Goal: Find specific page/section: Find specific page/section

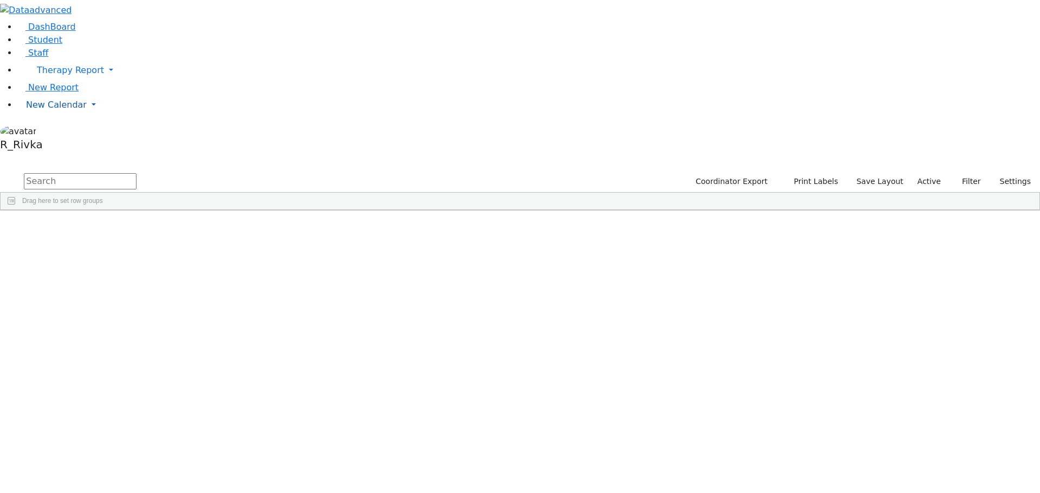
click at [45, 110] on span "New Calendar" at bounding box center [56, 105] width 61 height 10
click at [38, 45] on span "Student" at bounding box center [45, 40] width 34 height 10
click at [136, 173] on input "text" at bounding box center [80, 181] width 113 height 16
type input "ez"
click at [138, 471] on div "Twerski" at bounding box center [104, 478] width 68 height 15
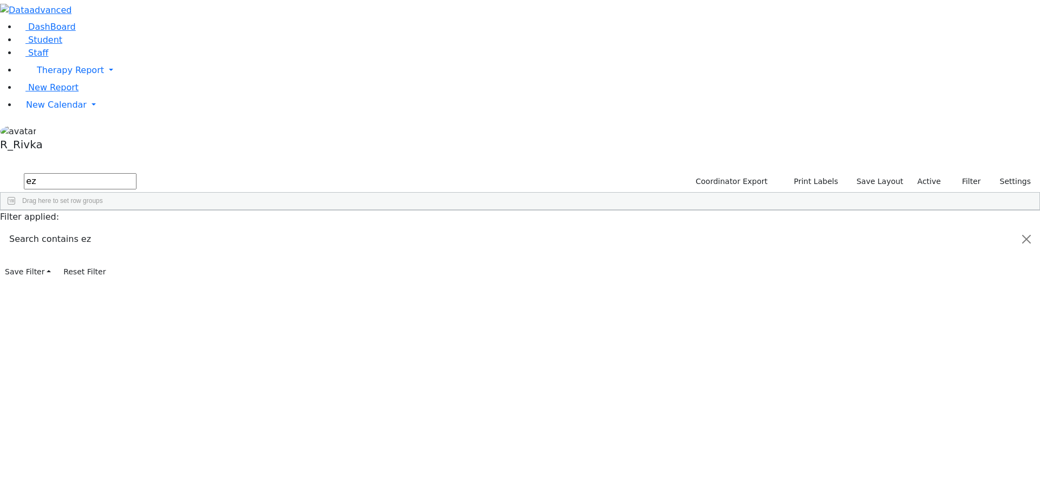
click at [138, 471] on div "Twerski" at bounding box center [104, 478] width 68 height 15
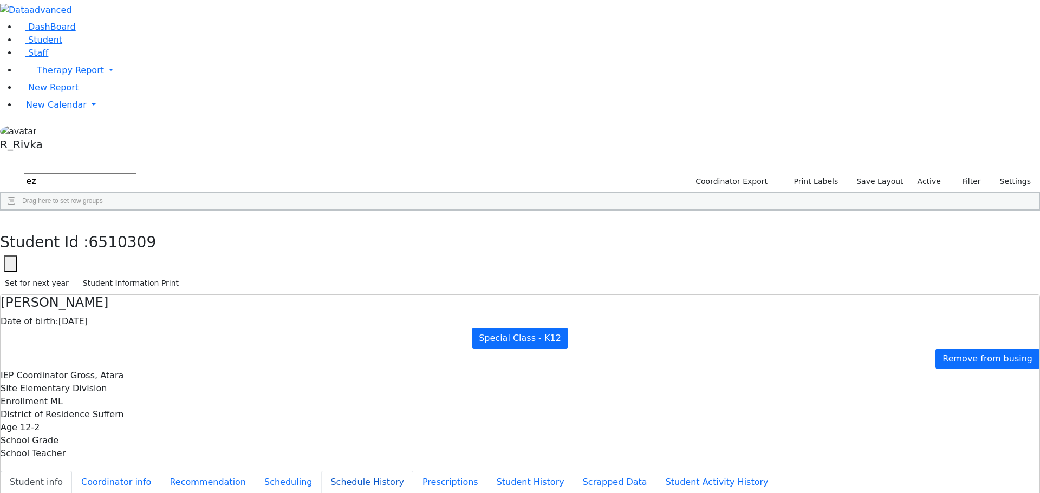
click at [321, 471] on button "Schedule History" at bounding box center [367, 482] width 92 height 23
click at [264, 471] on button "Scheduling" at bounding box center [288, 482] width 66 height 23
click at [268, 471] on button "Scheduling" at bounding box center [288, 482] width 66 height 23
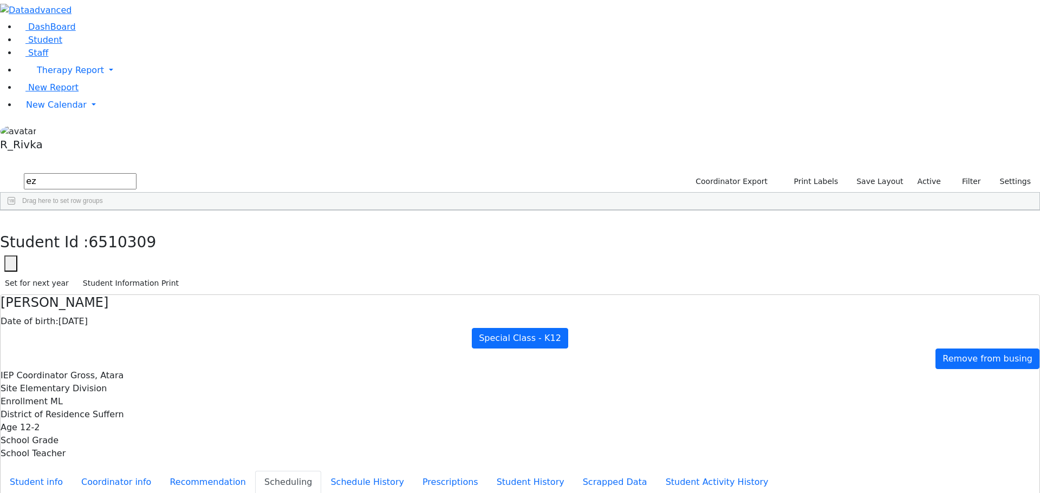
click at [289, 471] on button "Scheduling" at bounding box center [288, 482] width 66 height 23
drag, startPoint x: 455, startPoint y: 28, endPoint x: 448, endPoint y: 28, distance: 7.6
click at [448, 211] on div "Student Id : 6510309 Student Id 6510309 Cancel Save Set for next year Student I…" at bounding box center [520, 253] width 1040 height 84
click at [184, 275] on button "Student Information Print" at bounding box center [131, 283] width 106 height 17
click at [136, 173] on input "ez" at bounding box center [80, 181] width 113 height 16
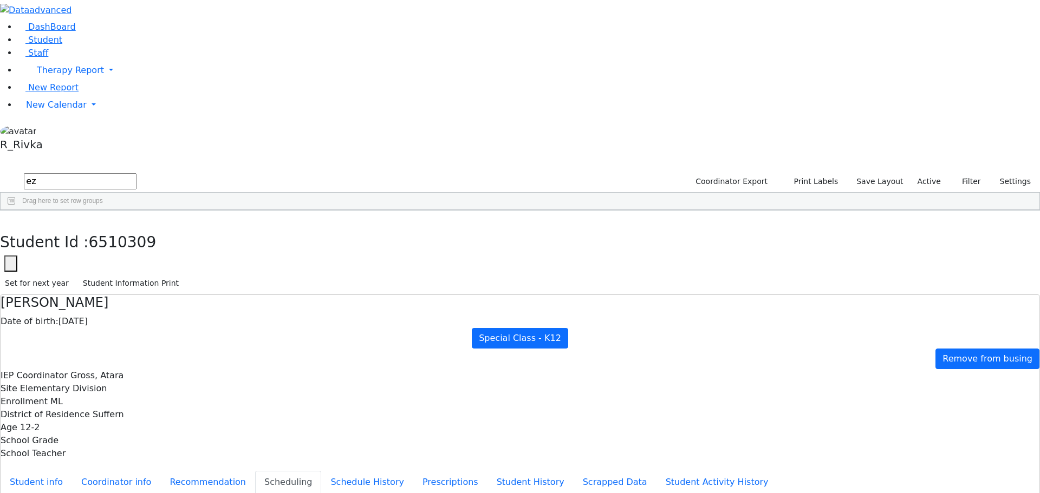
drag, startPoint x: 154, startPoint y: 49, endPoint x: 146, endPoint y: 48, distance: 8.7
click at [136, 173] on input "ez" at bounding box center [80, 181] width 113 height 16
click at [16, 211] on button "button" at bounding box center [8, 222] width 16 height 23
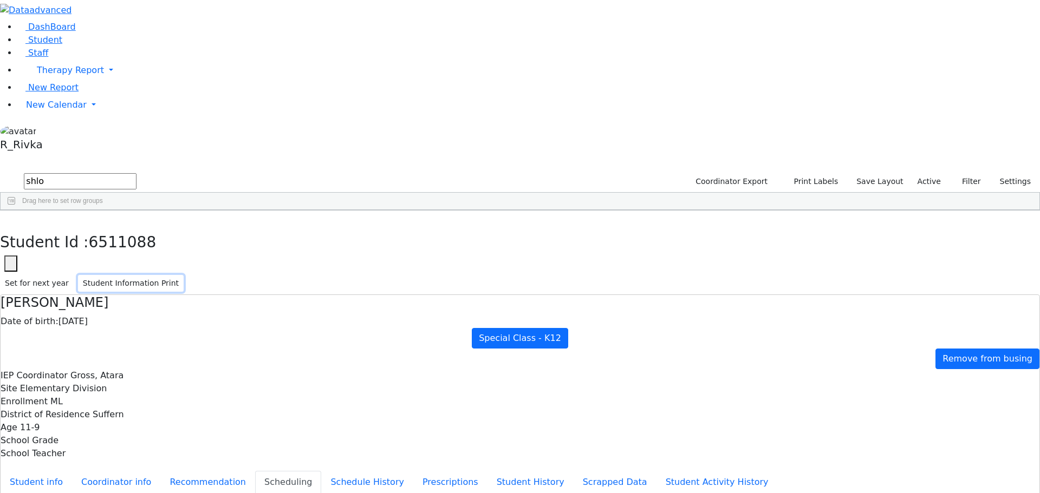
click at [184, 275] on button "Student Information Print" at bounding box center [131, 283] width 106 height 17
click at [11, 219] on icon "button" at bounding box center [8, 222] width 6 height 6
drag, startPoint x: 171, startPoint y: 43, endPoint x: 146, endPoint y: 43, distance: 24.9
click at [136, 173] on input "shlo" at bounding box center [80, 181] width 113 height 16
click at [135, 395] on div "Meisels" at bounding box center [101, 402] width 69 height 15
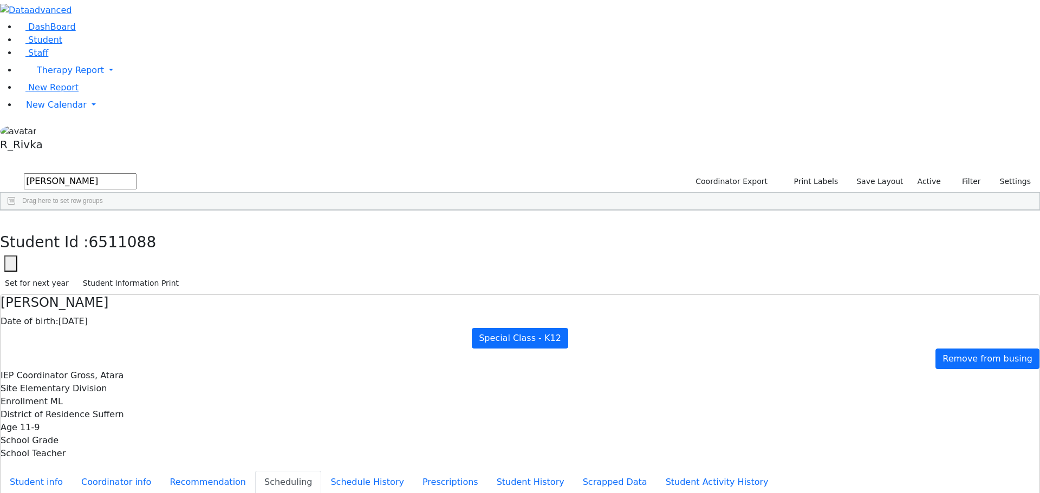
click at [135, 380] on div "Meisels" at bounding box center [101, 387] width 69 height 15
click at [184, 275] on button "Student Information Print" at bounding box center [131, 283] width 106 height 17
click at [16, 211] on button "button" at bounding box center [8, 222] width 16 height 23
drag, startPoint x: 182, startPoint y: 47, endPoint x: 142, endPoint y: 43, distance: 40.2
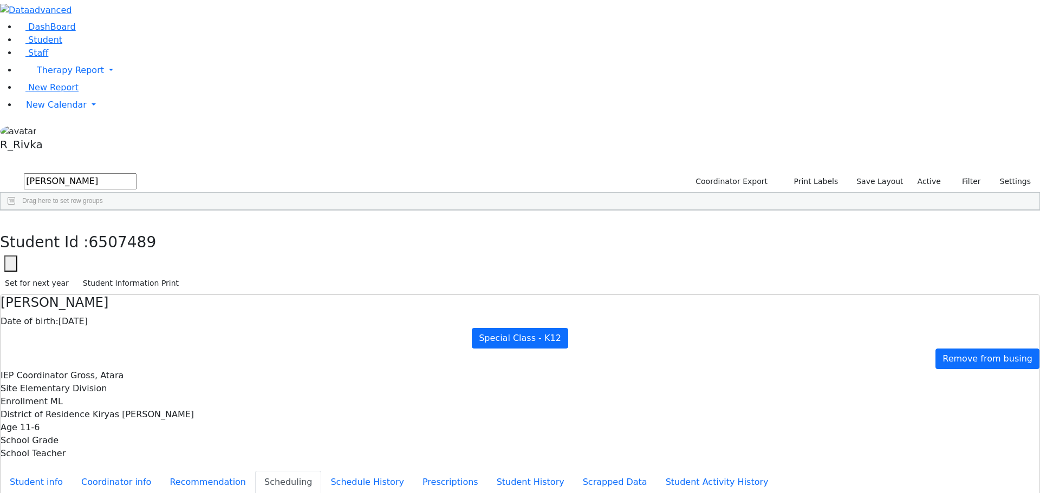
click at [136, 172] on form "joel mei" at bounding box center [68, 182] width 136 height 21
click at [204, 364] on div "Yitzchok" at bounding box center [169, 371] width 69 height 15
click at [184, 275] on button "Student Information Print" at bounding box center [131, 283] width 106 height 17
click at [16, 211] on button "button" at bounding box center [8, 222] width 16 height 23
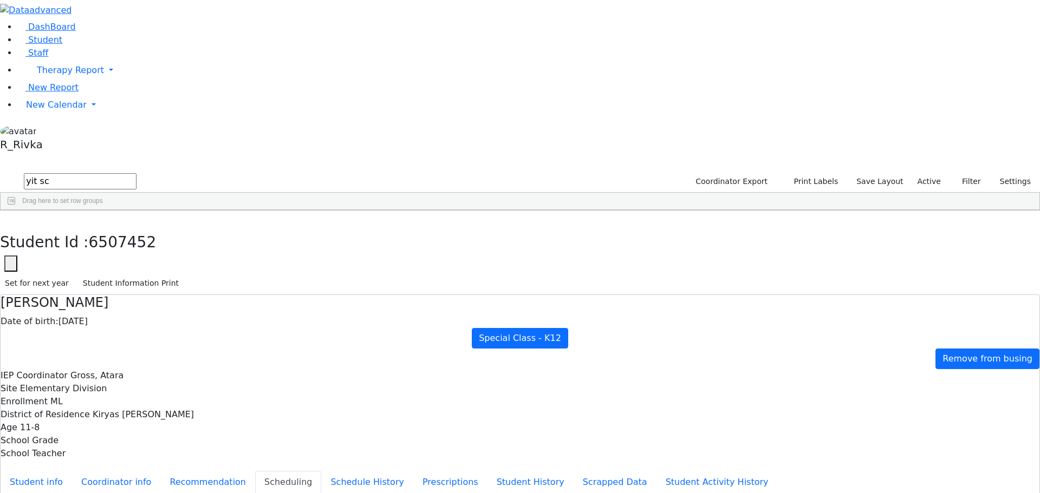
drag, startPoint x: 171, startPoint y: 49, endPoint x: 142, endPoint y: 42, distance: 29.5
click at [136, 172] on form "yit sc" at bounding box center [68, 182] width 136 height 21
click at [135, 258] on div "Weinberg" at bounding box center [101, 265] width 69 height 15
click at [184, 275] on button "Student Information Print" at bounding box center [131, 283] width 106 height 17
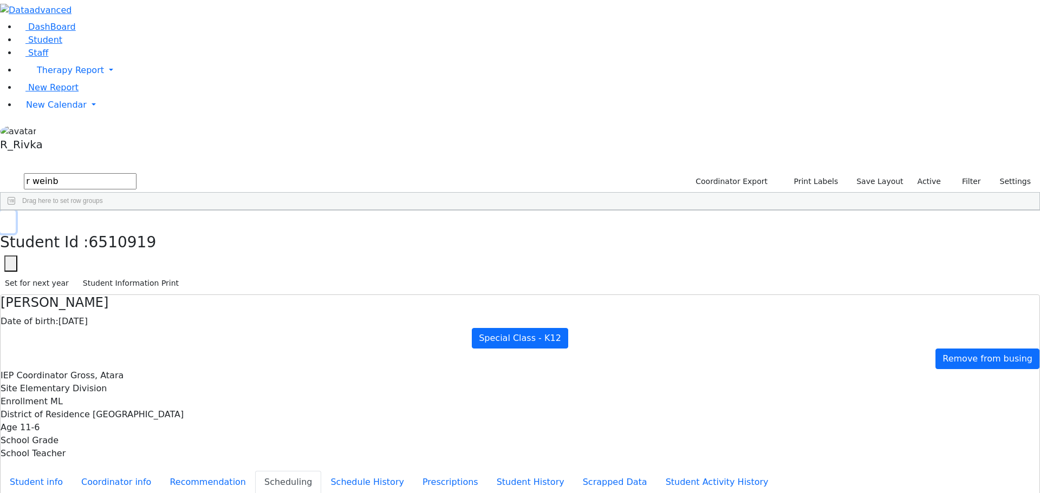
click at [16, 211] on button "button" at bounding box center [8, 222] width 16 height 23
drag, startPoint x: 182, startPoint y: 43, endPoint x: 151, endPoint y: 45, distance: 32.0
click at [136, 173] on input "r weinb" at bounding box center [80, 181] width 113 height 16
click at [135, 243] on div "Ekstein" at bounding box center [101, 250] width 69 height 15
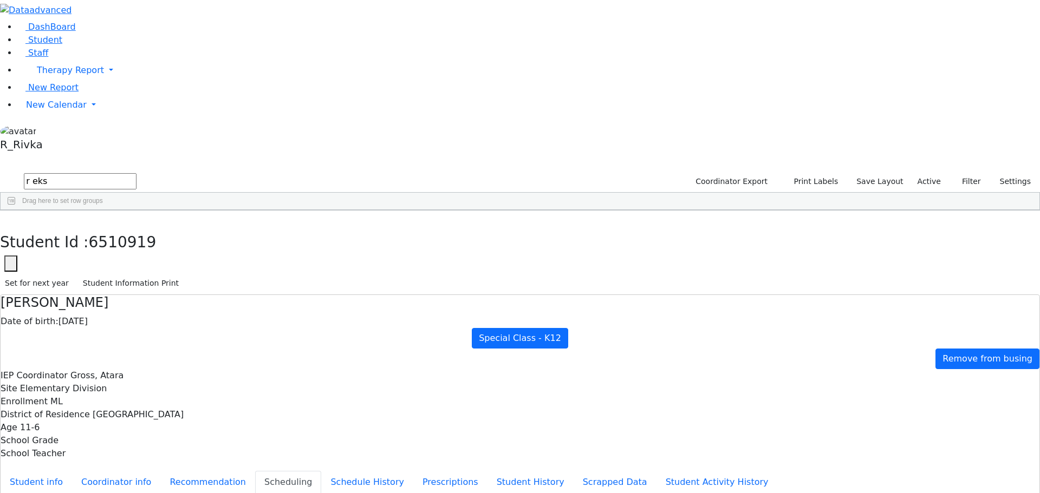
click at [135, 243] on div "Ekstein" at bounding box center [101, 250] width 69 height 15
click at [184, 275] on button "Student Information Print" at bounding box center [131, 283] width 106 height 17
click at [16, 211] on button "button" at bounding box center [8, 222] width 16 height 23
drag, startPoint x: 166, startPoint y: 44, endPoint x: 136, endPoint y: 66, distance: 36.8
click at [136, 172] on form "r eks" at bounding box center [68, 182] width 136 height 21
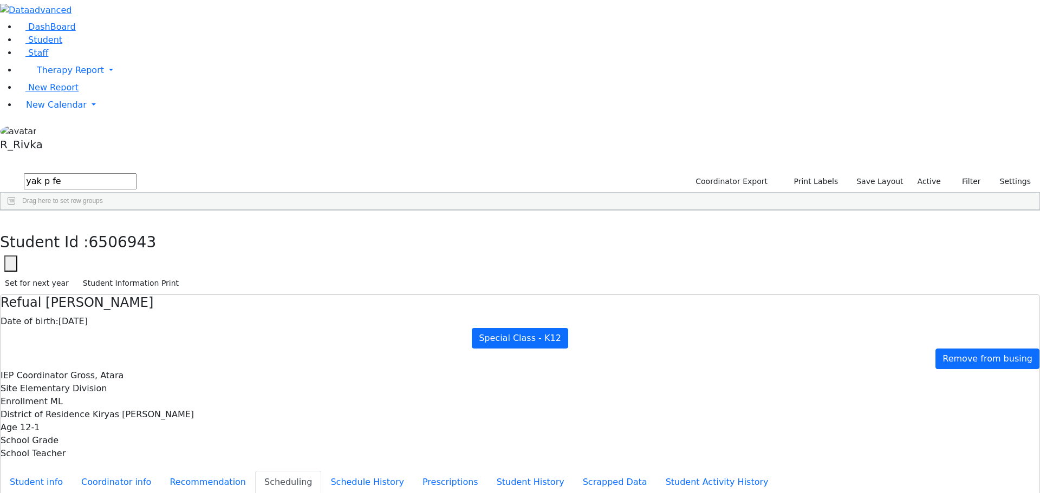
click at [135, 228] on div "Feldman" at bounding box center [101, 235] width 69 height 15
click at [184, 275] on button "Student Information Print" at bounding box center [131, 283] width 106 height 17
click at [16, 211] on button "button" at bounding box center [8, 222] width 16 height 23
drag, startPoint x: 183, startPoint y: 45, endPoint x: 140, endPoint y: 47, distance: 43.3
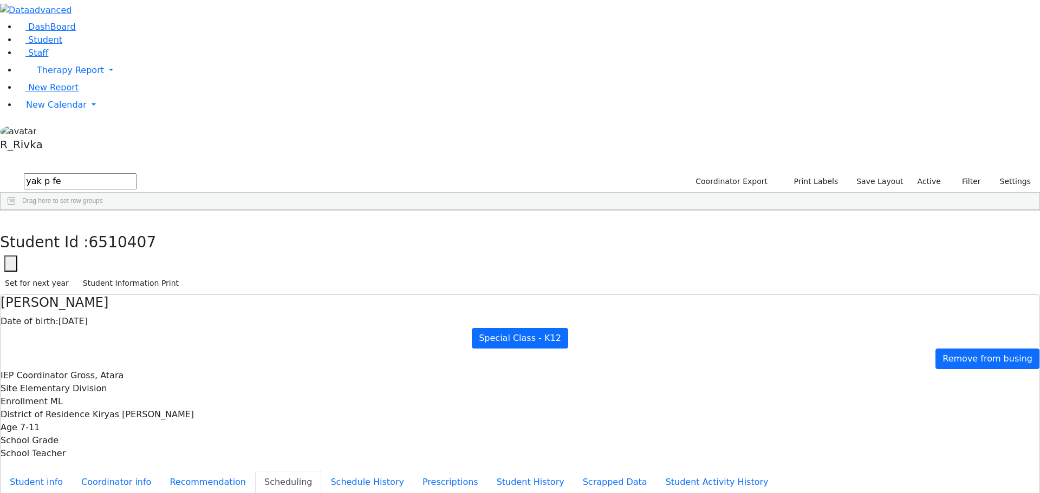
click at [136, 172] on form "yak p fe" at bounding box center [68, 182] width 136 height 21
type input "r eks"
click at [204, 243] on div "Refual" at bounding box center [169, 250] width 69 height 15
click at [184, 275] on button "Student Information Print" at bounding box center [131, 283] width 106 height 17
